Goal: Information Seeking & Learning: Understand process/instructions

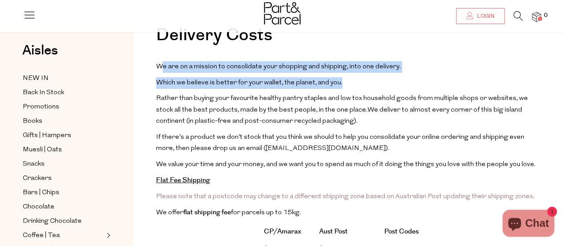
drag, startPoint x: 186, startPoint y: 70, endPoint x: 352, endPoint y: 78, distance: 166.6
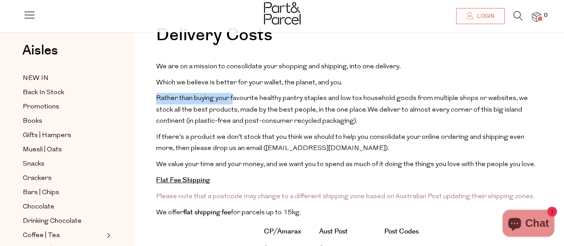
drag, startPoint x: 233, startPoint y: 96, endPoint x: 507, endPoint y: 85, distance: 274.2
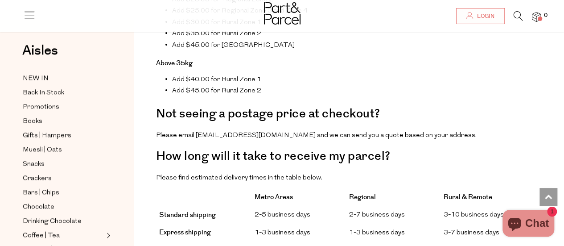
scroll to position [714, 0]
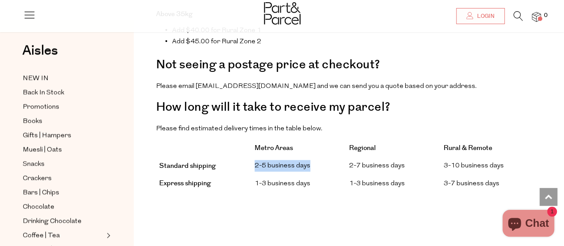
drag, startPoint x: 248, startPoint y: 146, endPoint x: 331, endPoint y: 140, distance: 83.2
click at [331, 157] on tr "Standard shipping 2-5 business days 2-7 business days 3-10 business days" at bounding box center [349, 166] width 386 height 18
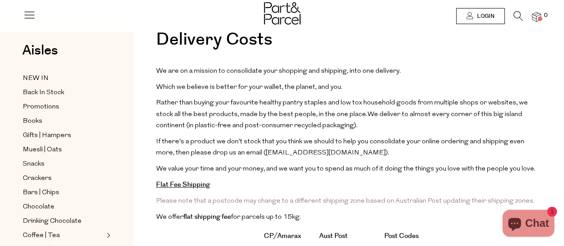
scroll to position [0, 0]
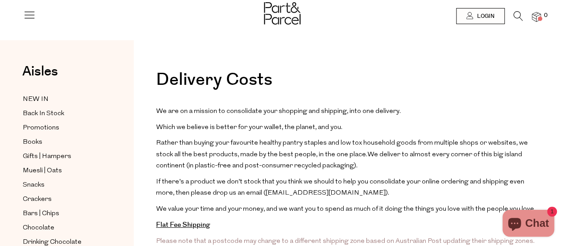
drag, startPoint x: 248, startPoint y: 143, endPoint x: 552, endPoint y: 162, distance: 304.4
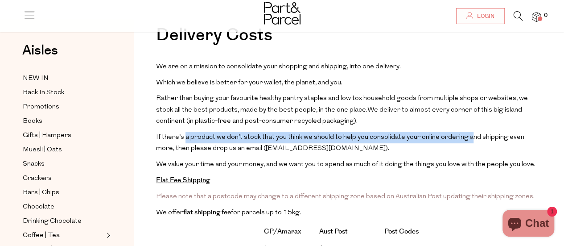
drag, startPoint x: 184, startPoint y: 133, endPoint x: 464, endPoint y: 136, distance: 279.8
click at [464, 136] on span "If there’s a product we don’t stock that you think we should to help you consol…" at bounding box center [340, 143] width 369 height 18
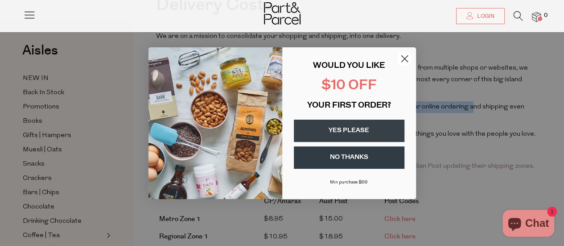
scroll to position [89, 0]
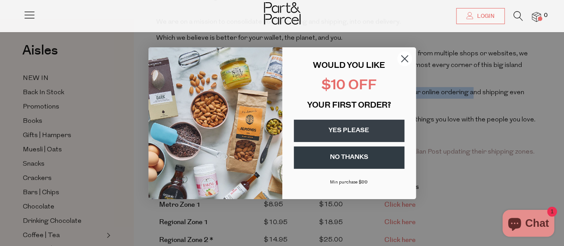
click at [402, 56] on icon "Close dialog" at bounding box center [405, 58] width 6 height 6
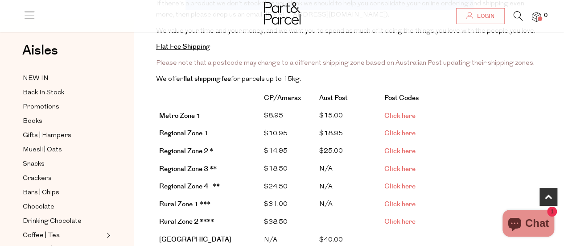
scroll to position [178, 0]
drag, startPoint x: 164, startPoint y: 59, endPoint x: 538, endPoint y: 62, distance: 373.9
click at [538, 62] on p "Please note that a postcode may change to a different shipping zone based on Au…" at bounding box center [349, 63] width 386 height 12
click at [407, 112] on link "Click here" at bounding box center [400, 115] width 31 height 9
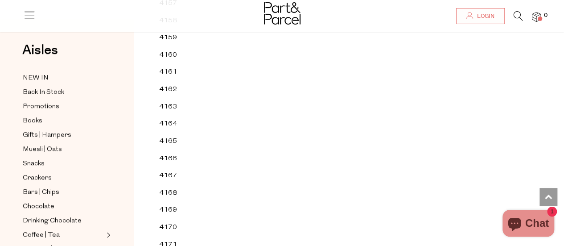
scroll to position [10531, 0]
